Goal: Navigation & Orientation: Find specific page/section

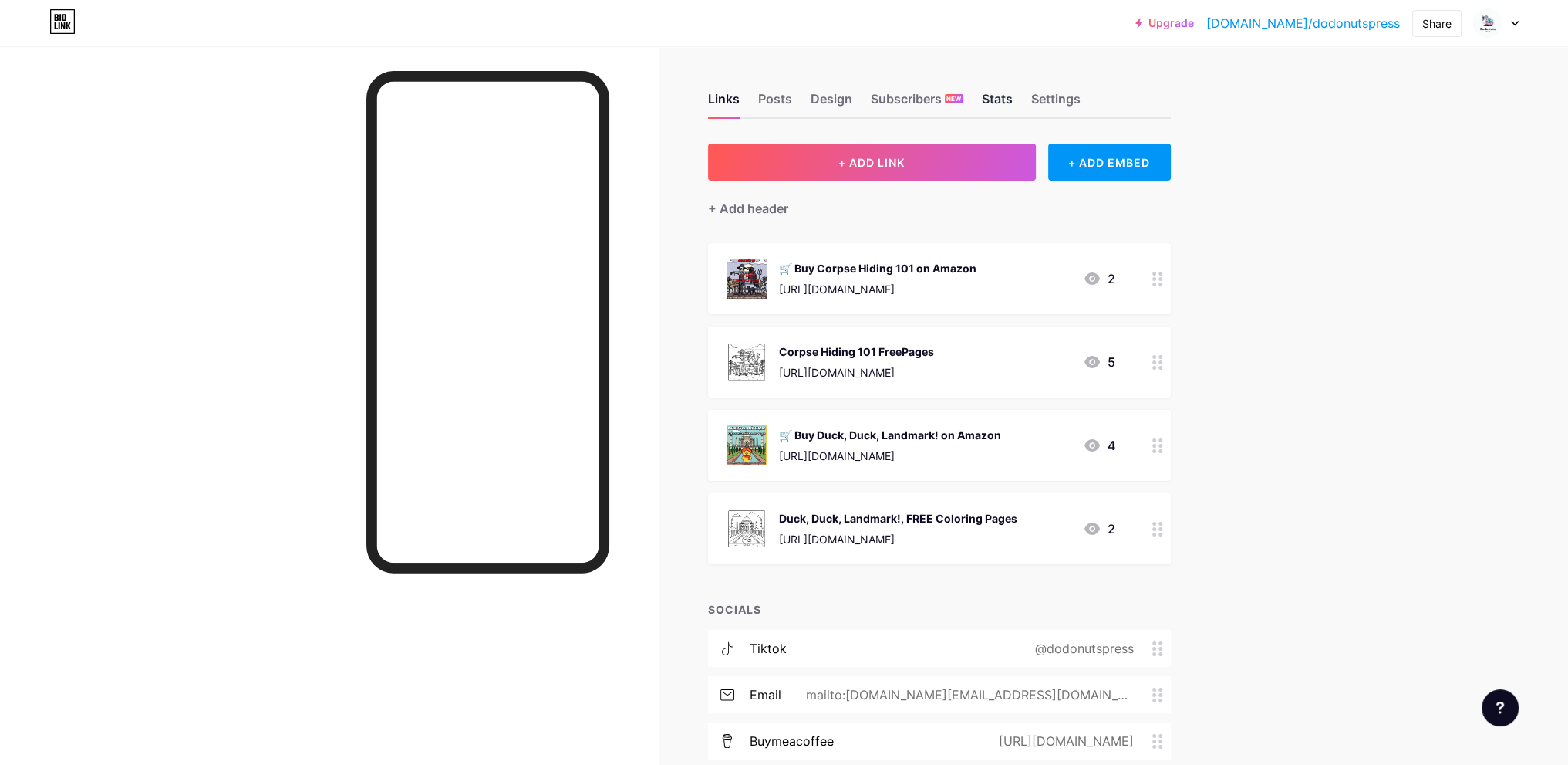
click at [1004, 93] on div "Stats" at bounding box center [997, 103] width 31 height 28
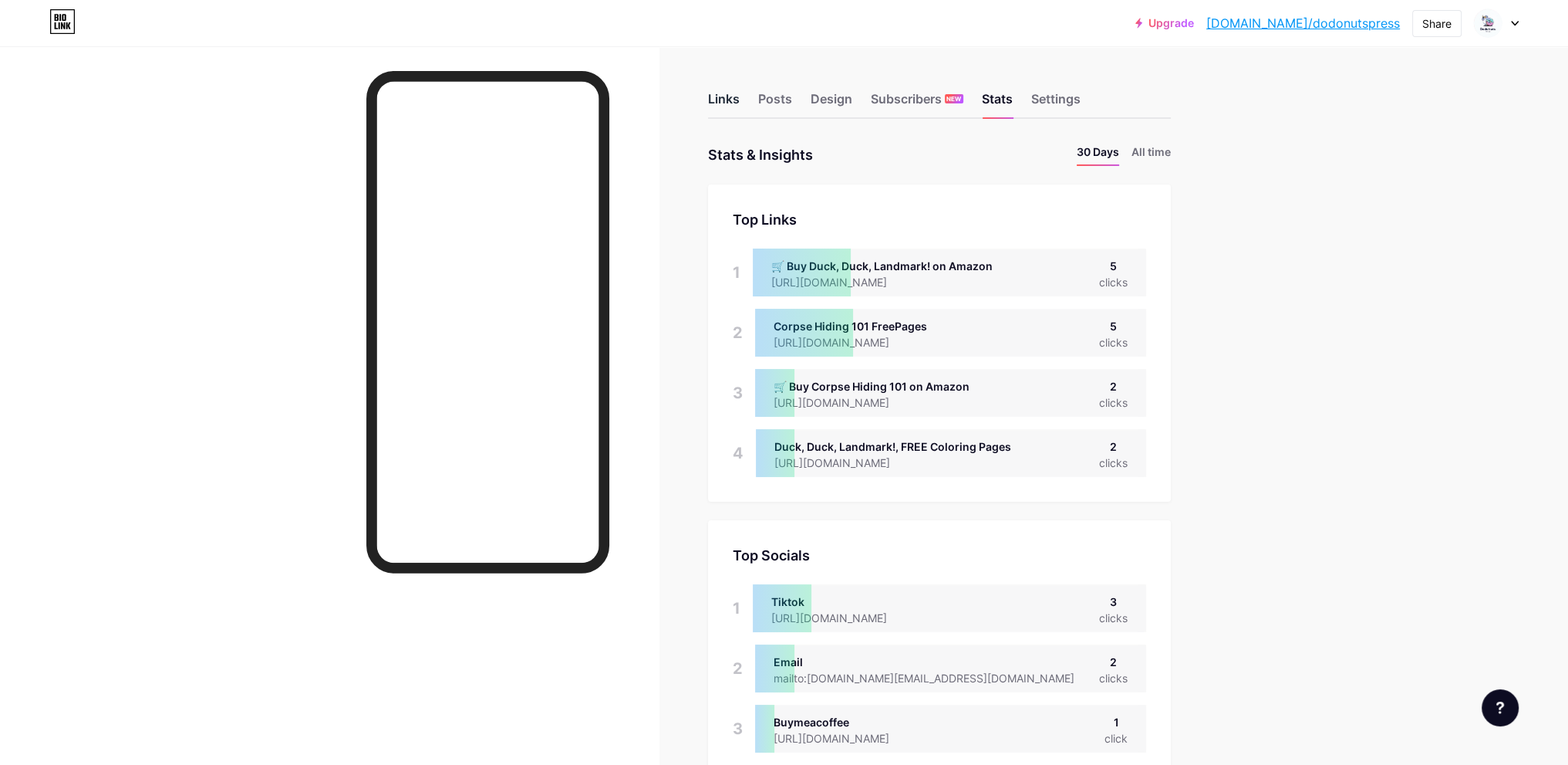
click at [738, 104] on div "Links" at bounding box center [724, 103] width 32 height 28
